Goal: Transaction & Acquisition: Purchase product/service

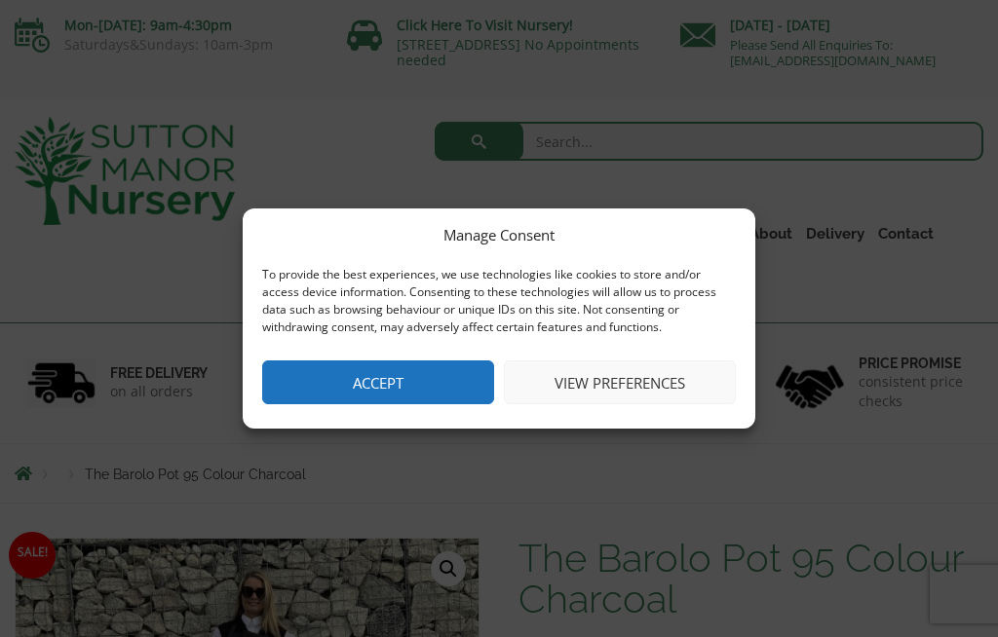
click at [445, 393] on button "Accept" at bounding box center [378, 382] width 232 height 44
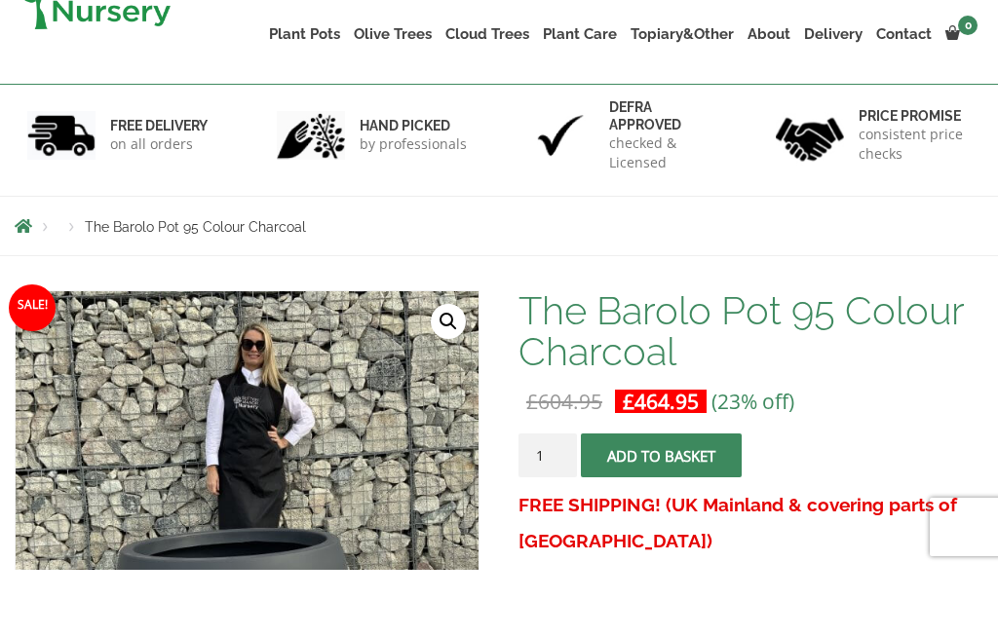
scroll to position [175, 0]
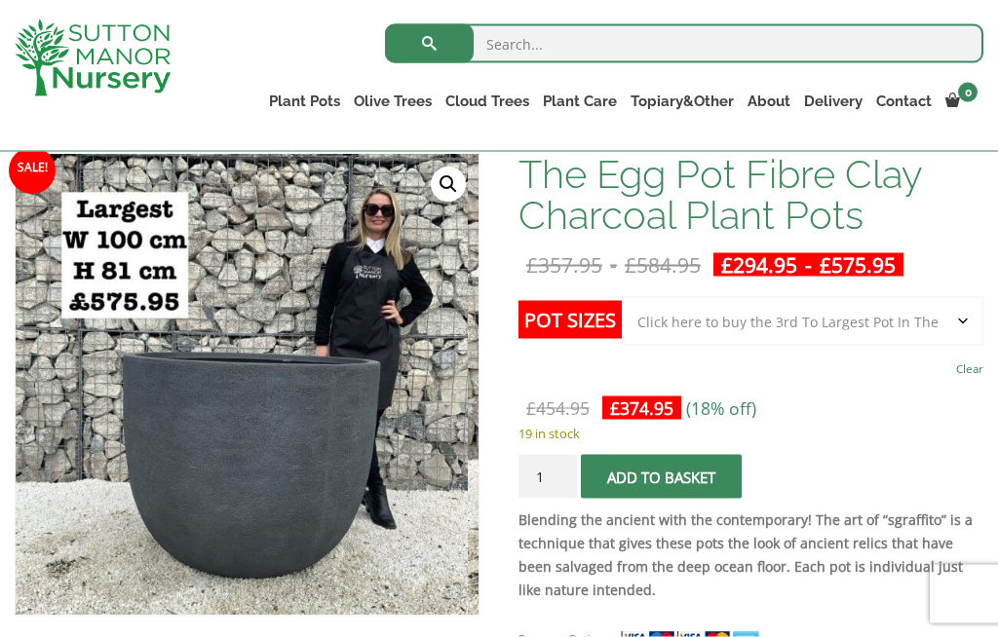
scroll to position [312, 0]
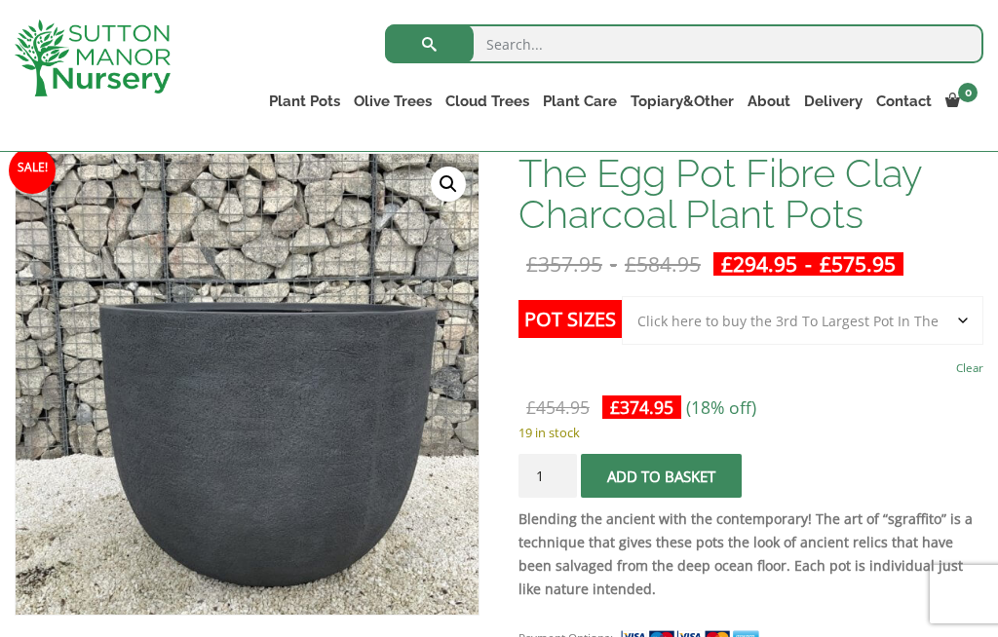
click at [317, 458] on img at bounding box center [447, 585] width 863 height 863
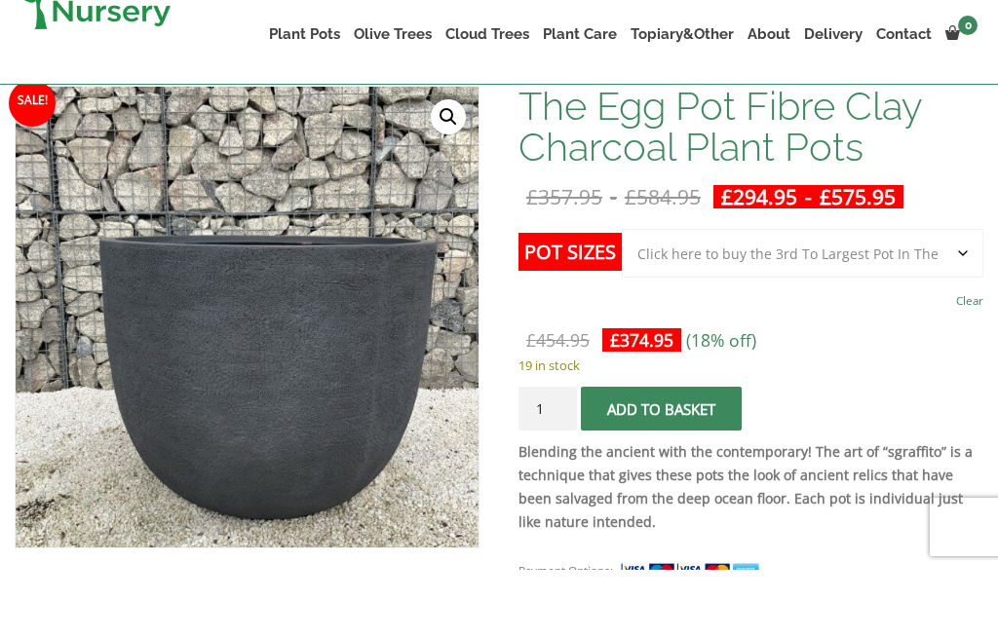
scroll to position [380, 0]
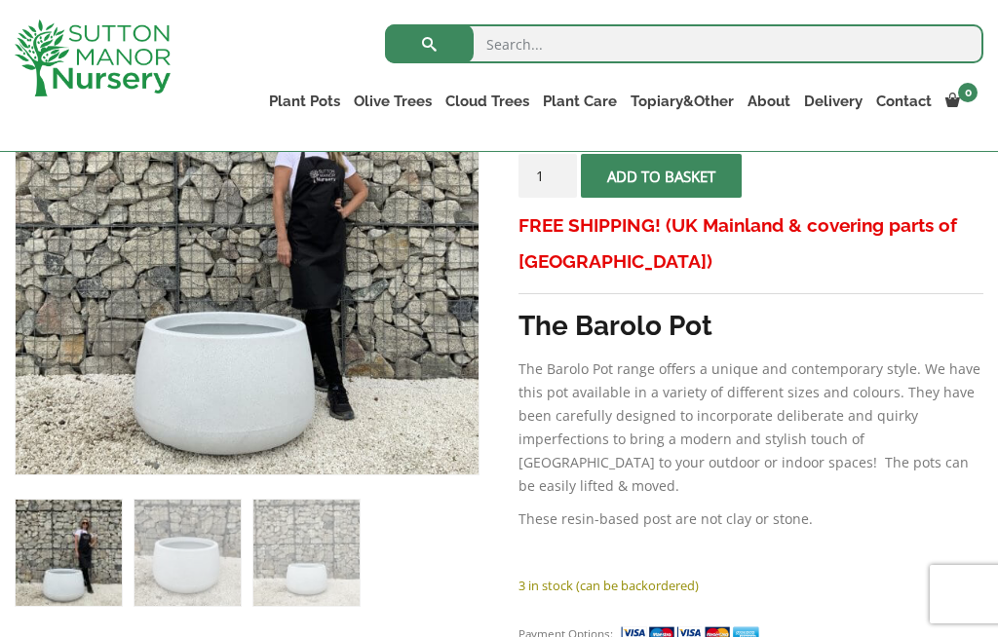
scroll to position [453, 0]
click at [298, 97] on link "Plant Pots" at bounding box center [304, 101] width 85 height 27
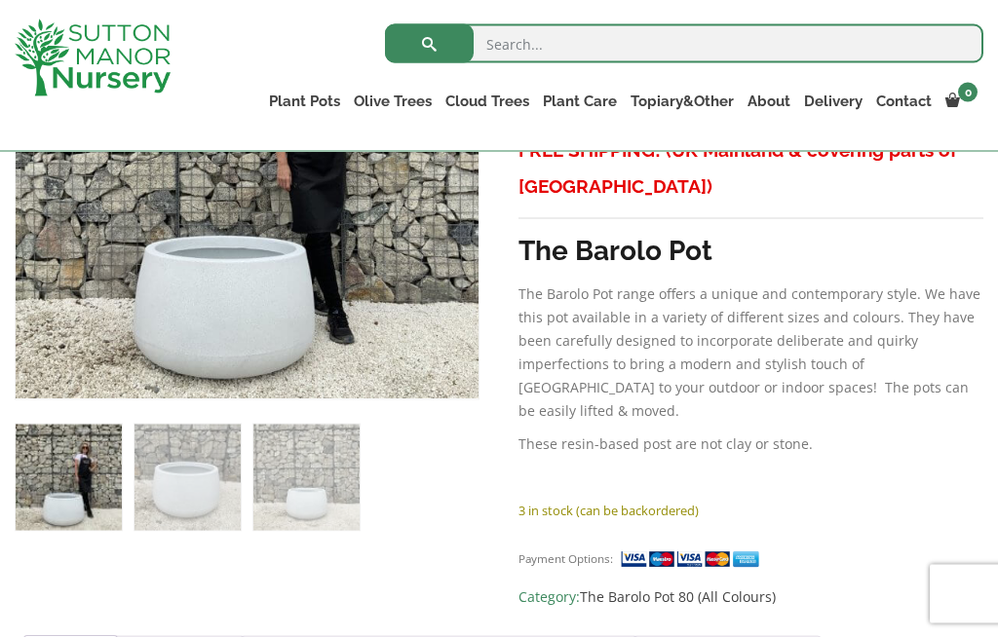
scroll to position [525, 0]
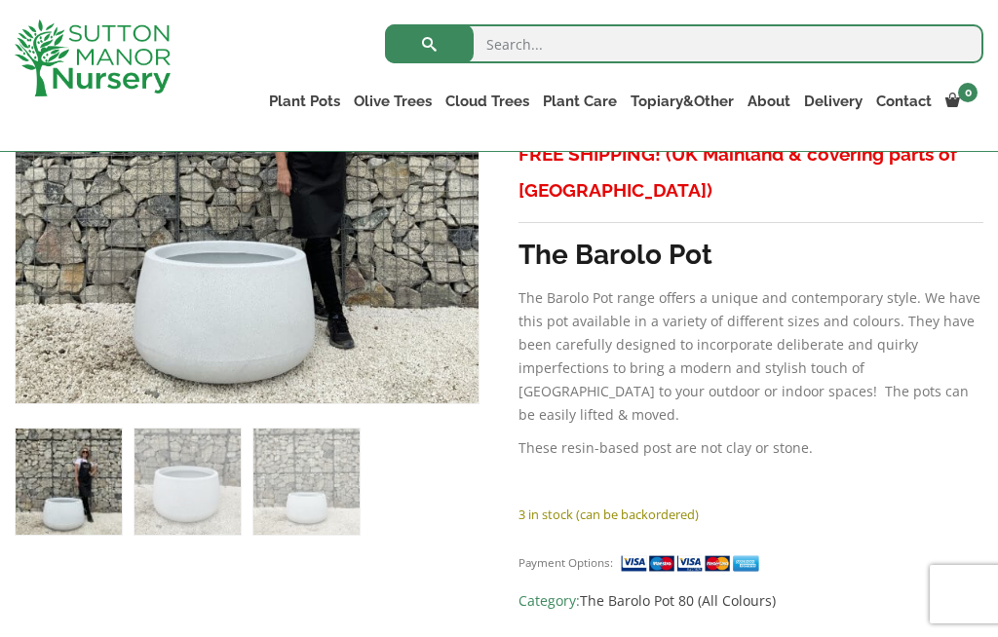
click at [0, 0] on link "Vietnamese Pots" at bounding box center [0, 0] width 0 height 0
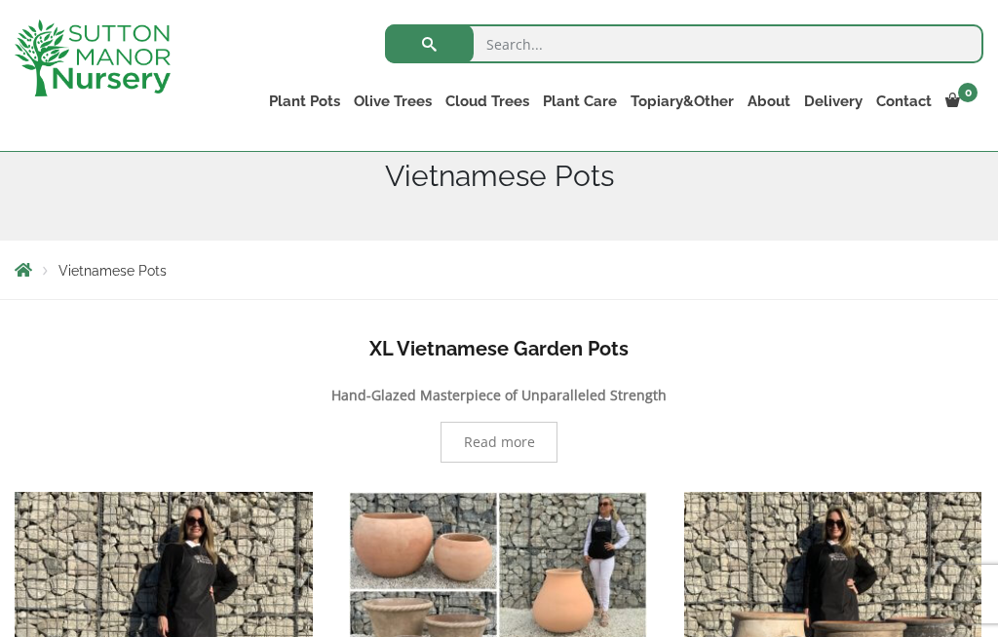
scroll to position [257, 0]
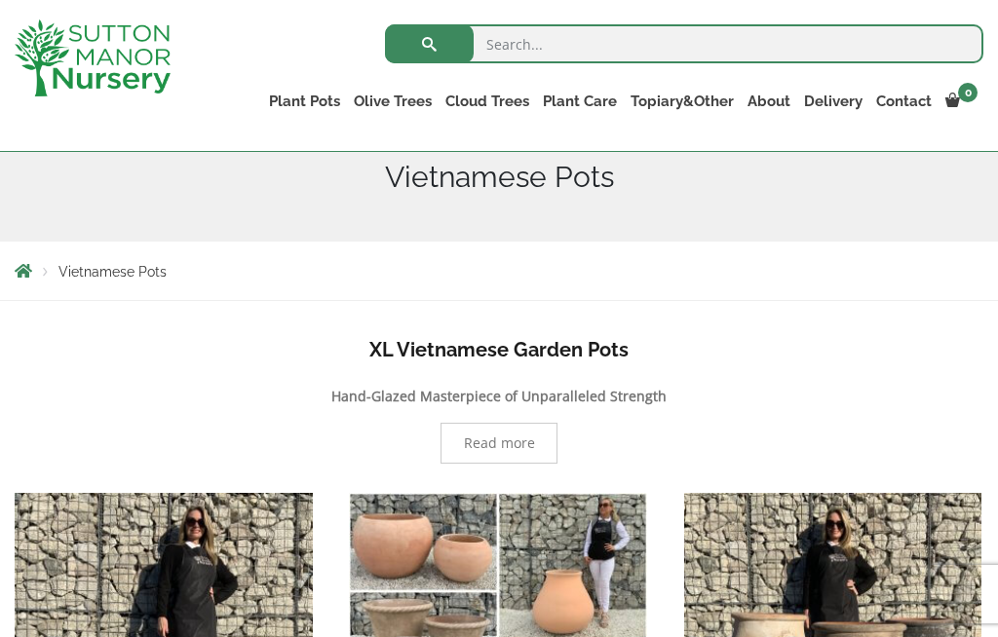
click at [0, 0] on link "Glazed Pots" at bounding box center [0, 0] width 0 height 0
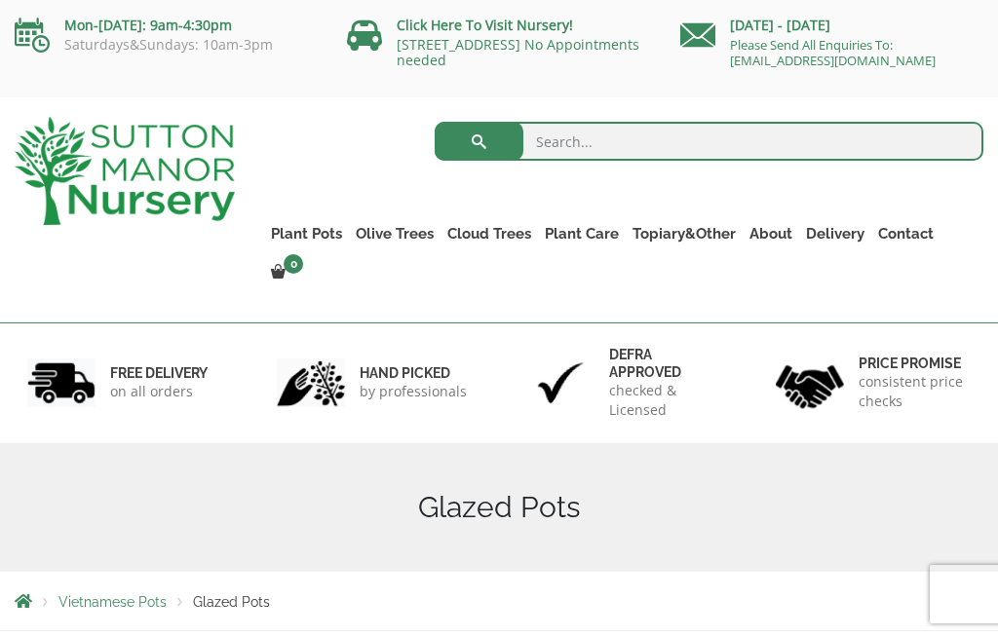
click at [0, 0] on link "Fibre Clay Pots" at bounding box center [0, 0] width 0 height 0
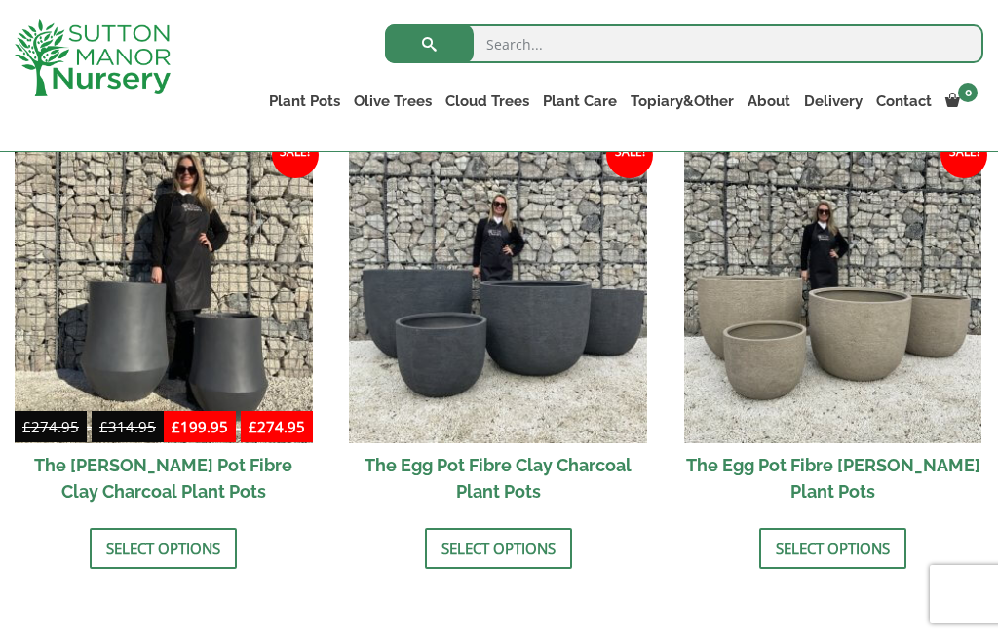
scroll to position [642, 0]
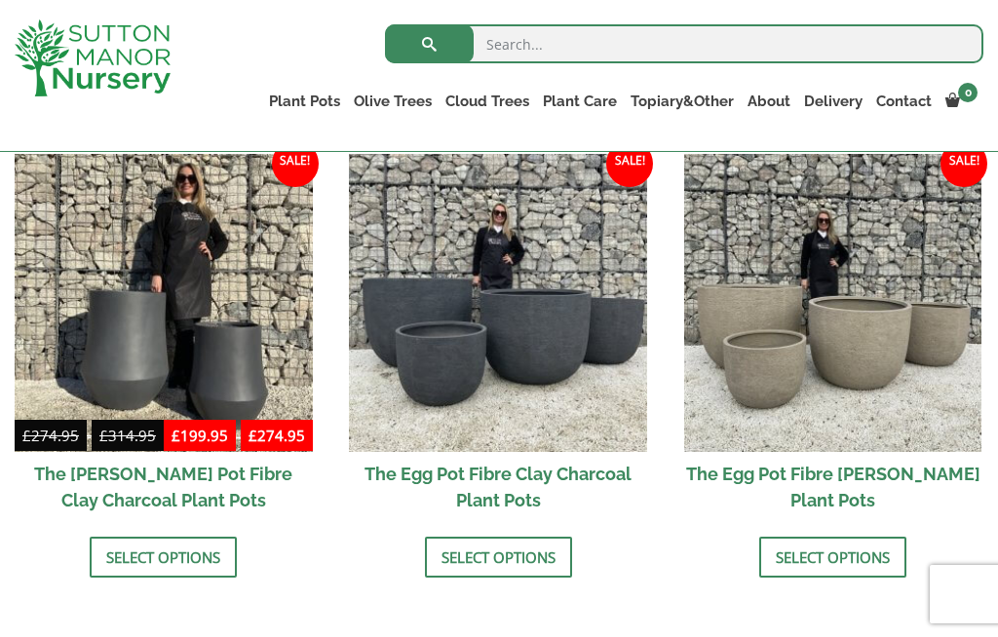
click at [532, 562] on link "Select options" at bounding box center [498, 557] width 147 height 41
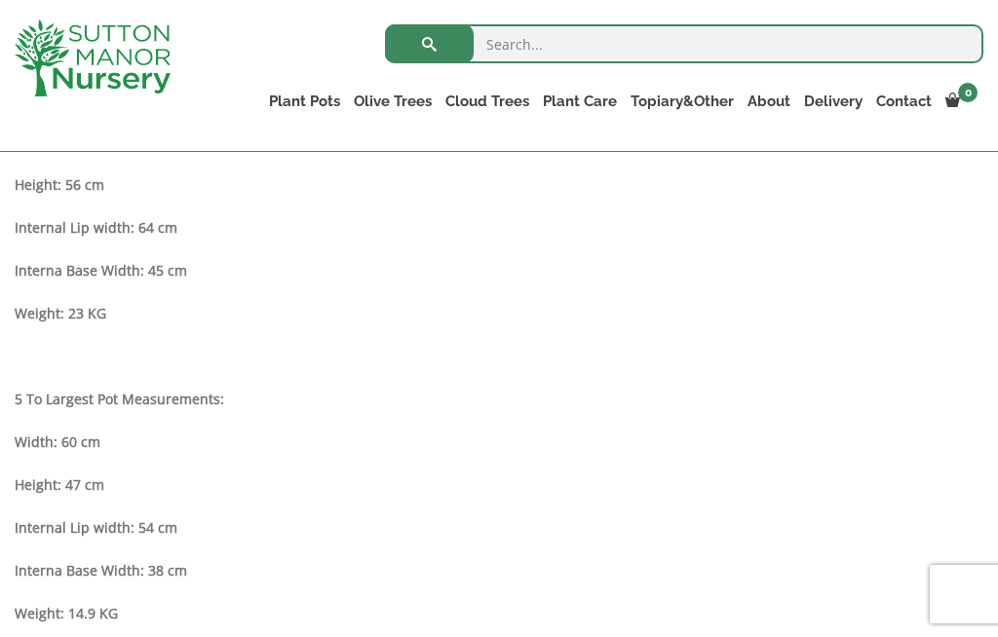
scroll to position [2007, 0]
